Goal: Task Accomplishment & Management: Manage account settings

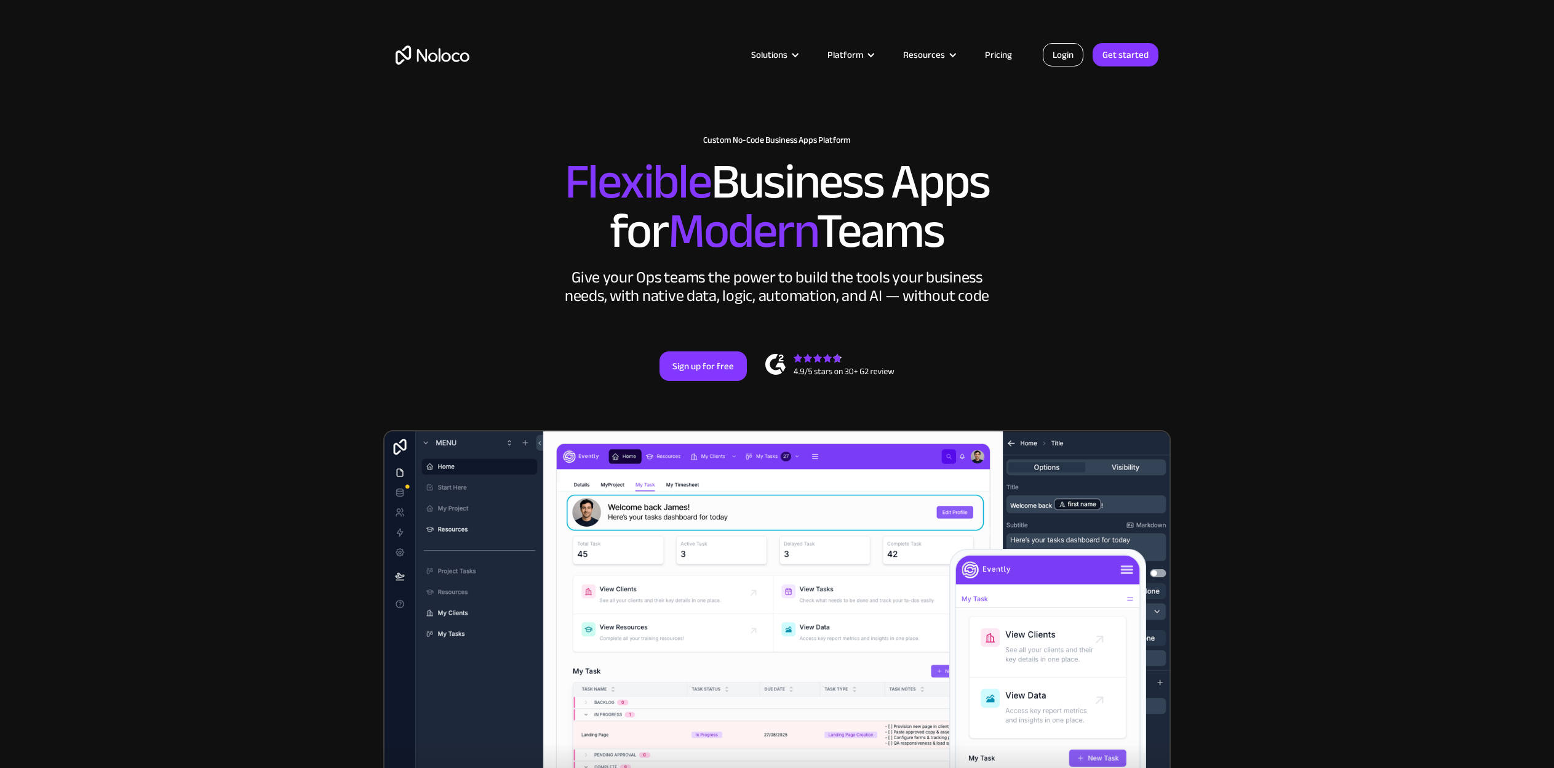
click at [1064, 65] on link "Login" at bounding box center [1063, 54] width 41 height 23
click at [1071, 49] on link "Login" at bounding box center [1063, 54] width 41 height 23
click at [1058, 57] on link "Login" at bounding box center [1063, 54] width 41 height 23
click at [1063, 49] on link "Login" at bounding box center [1063, 54] width 41 height 23
click at [1068, 54] on link "Login" at bounding box center [1063, 54] width 41 height 23
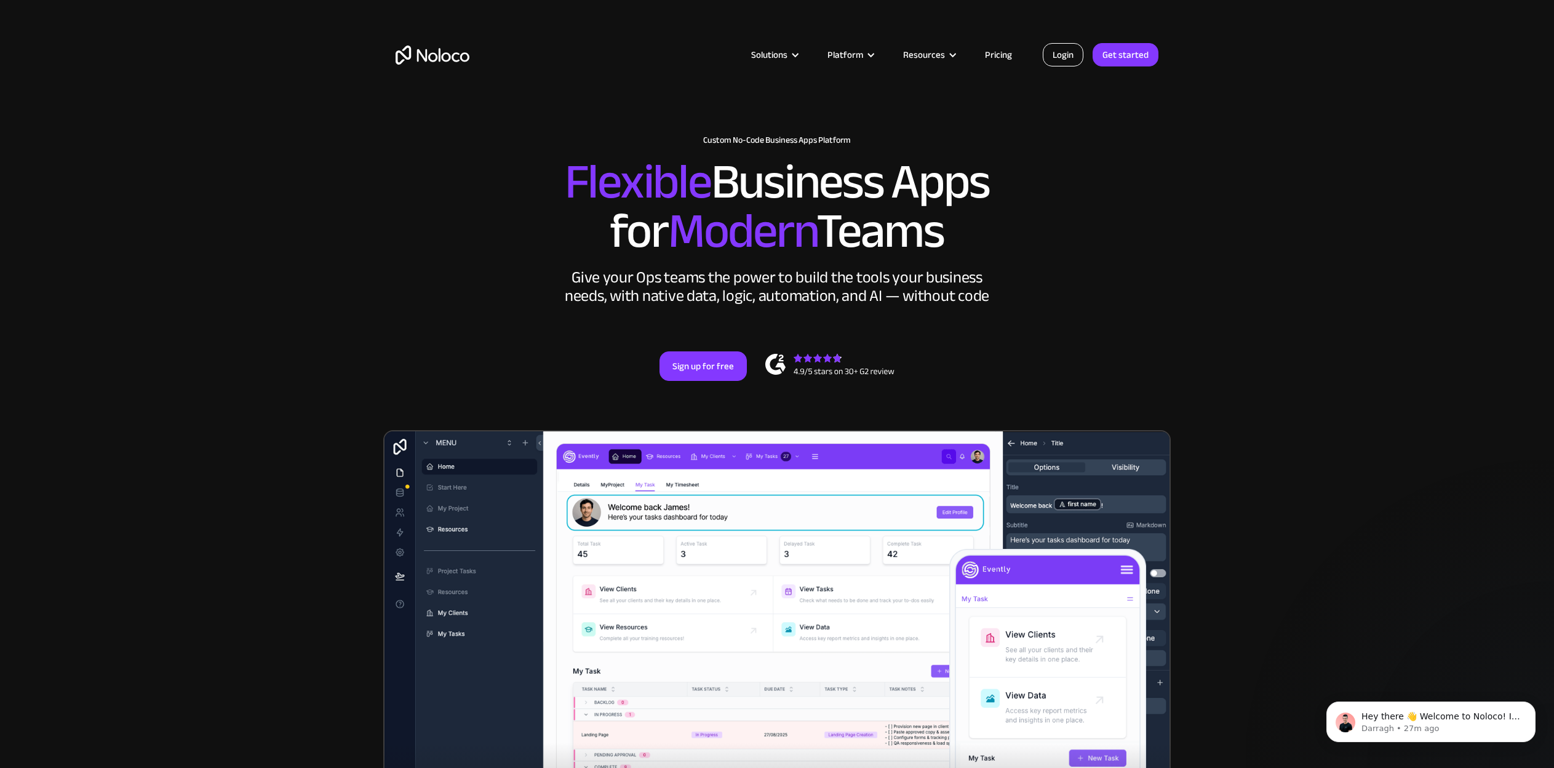
click at [1071, 54] on link "Login" at bounding box center [1063, 54] width 41 height 23
click at [1065, 54] on link "Login" at bounding box center [1063, 54] width 41 height 23
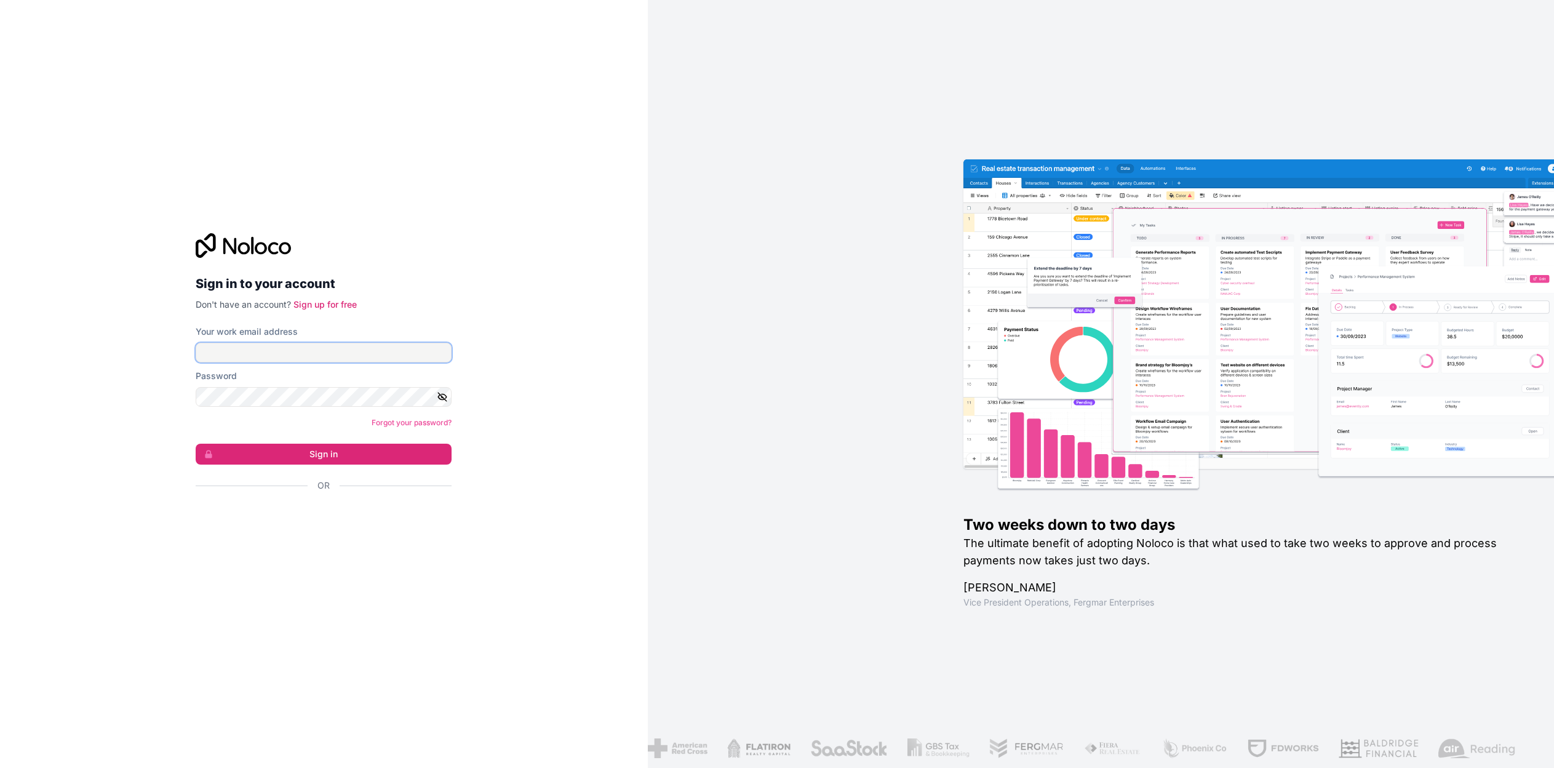
type input "abigail@hysliplegal.com"
click at [393, 452] on button "Sign in" at bounding box center [324, 454] width 256 height 21
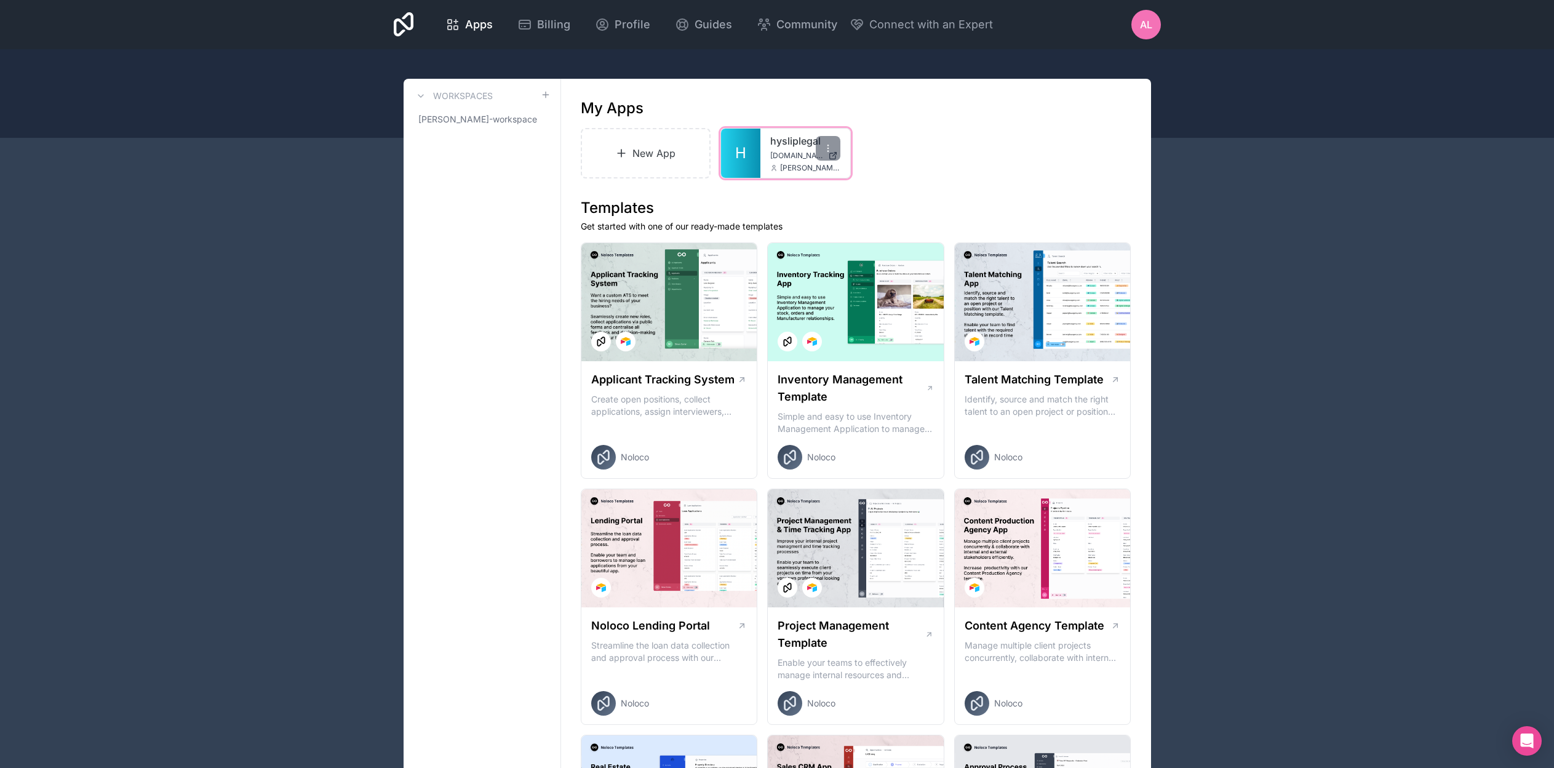
click at [762, 169] on div "hysliplegal hysliplegal.noloco.co abigail@hysliplegal.com" at bounding box center [806, 153] width 90 height 49
click at [751, 156] on link "H" at bounding box center [740, 153] width 39 height 49
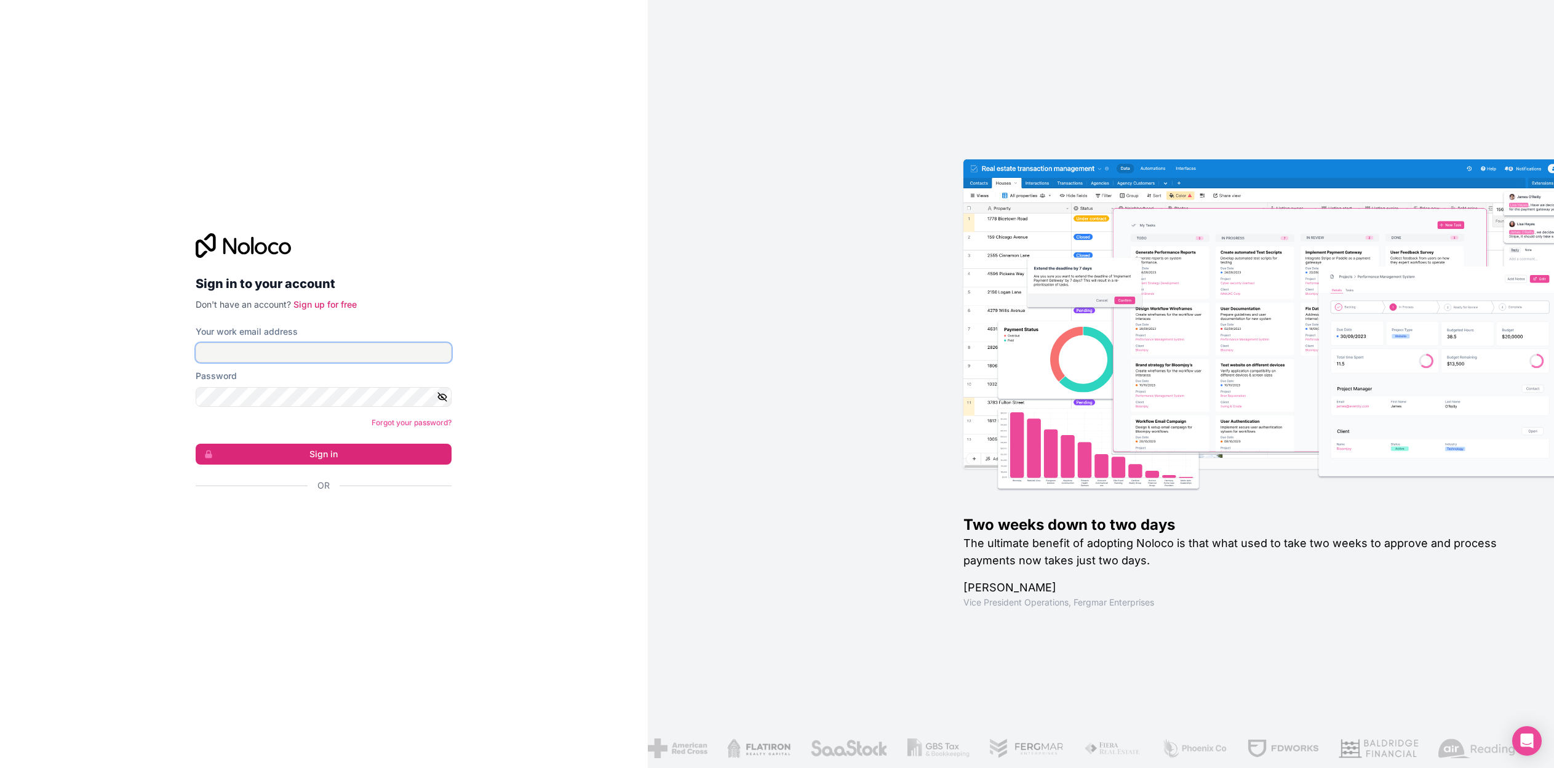
type input "[PERSON_NAME][EMAIL_ADDRESS][DOMAIN_NAME]"
click at [315, 459] on button "Sign in" at bounding box center [324, 454] width 256 height 21
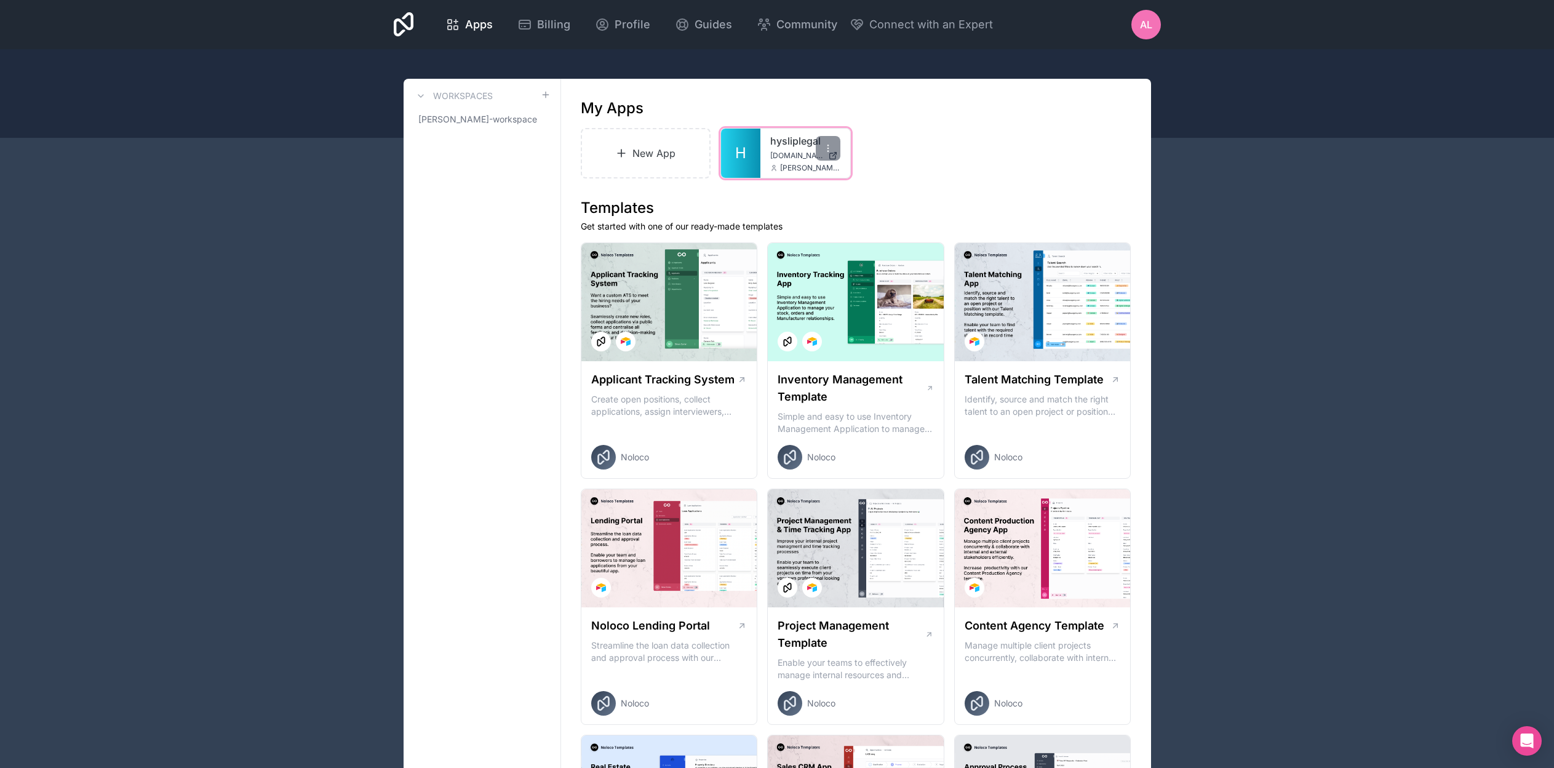
click at [764, 154] on div "hysliplegal hysliplegal.noloco.co abigail@hysliplegal.com" at bounding box center [806, 153] width 90 height 49
click at [744, 157] on span "H" at bounding box center [740, 153] width 11 height 20
